Goal: Task Accomplishment & Management: Use online tool/utility

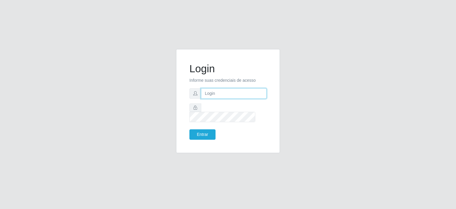
click at [246, 94] on input "text" at bounding box center [234, 93] width 66 height 10
click at [229, 94] on input "text" at bounding box center [234, 93] width 66 height 10
click at [222, 99] on input "text" at bounding box center [234, 93] width 66 height 10
type input "[EMAIL_ADDRESS][PERSON_NAME][DOMAIN_NAME]"
click at [190, 129] on button "Entrar" at bounding box center [203, 134] width 26 height 10
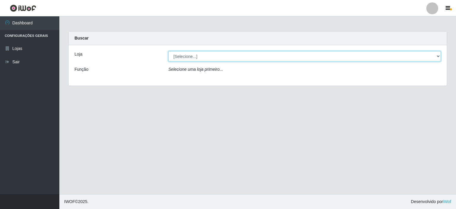
drag, startPoint x: 438, startPoint y: 57, endPoint x: 426, endPoint y: 60, distance: 13.1
click at [438, 57] on select "[Selecione...] Corte Fácil - Unidade Planalto" at bounding box center [304, 56] width 273 height 10
select select "202"
click at [168, 51] on select "[Selecione...] Corte Fácil - Unidade Planalto" at bounding box center [304, 56] width 273 height 10
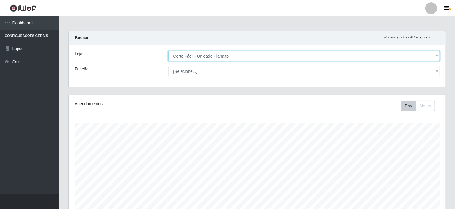
scroll to position [105, 0]
